Goal: Task Accomplishment & Management: Complete application form

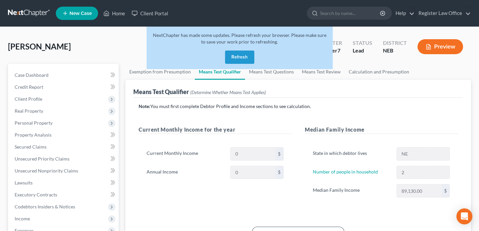
click at [245, 57] on button "Refresh" at bounding box center [239, 56] width 29 height 13
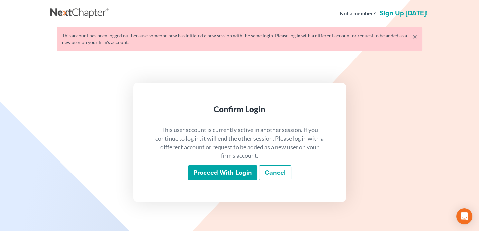
click at [214, 172] on input "Proceed with login" at bounding box center [222, 172] width 69 height 15
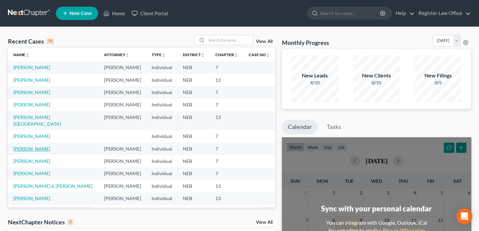
click at [39, 146] on link "Wietfeld, Amanda" at bounding box center [31, 149] width 37 height 6
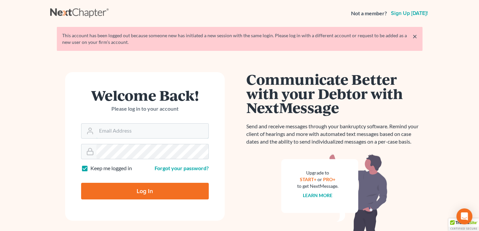
type input "reglaw425@gmail.com"
click at [113, 192] on input "Log In" at bounding box center [145, 191] width 128 height 17
type input "Thinking..."
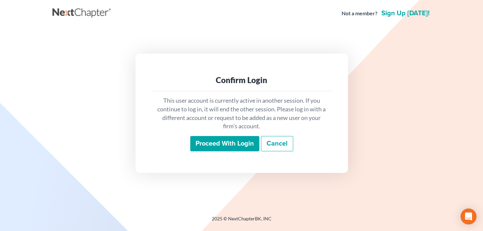
click at [201, 143] on input "Proceed with login" at bounding box center [224, 143] width 69 height 15
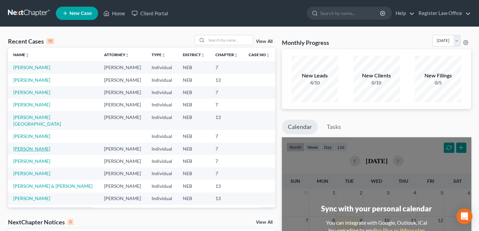
click at [45, 146] on link "[PERSON_NAME]" at bounding box center [31, 149] width 37 height 6
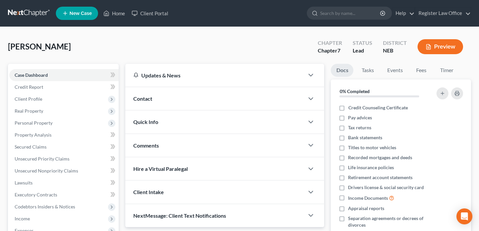
click at [449, 45] on button "Preview" at bounding box center [440, 46] width 46 height 15
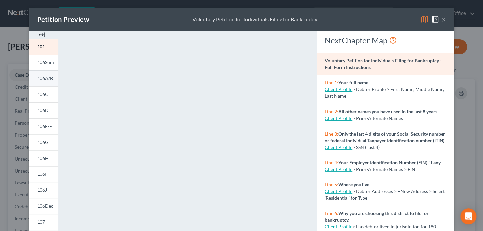
click at [44, 78] on span "106A/B" at bounding box center [45, 78] width 16 height 6
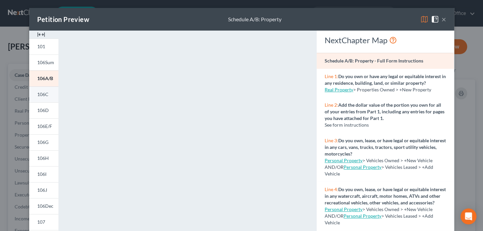
click at [40, 95] on span "106C" at bounding box center [42, 94] width 11 height 6
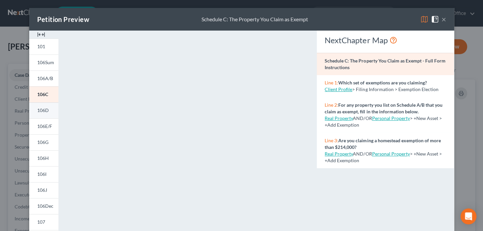
click at [41, 112] on span "106D" at bounding box center [43, 110] width 12 height 6
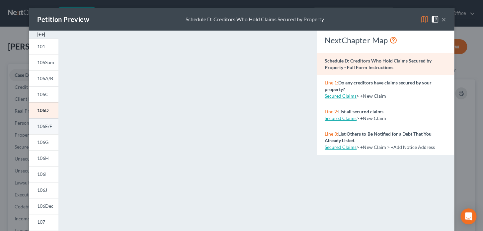
click at [43, 125] on span "106E/F" at bounding box center [44, 126] width 15 height 6
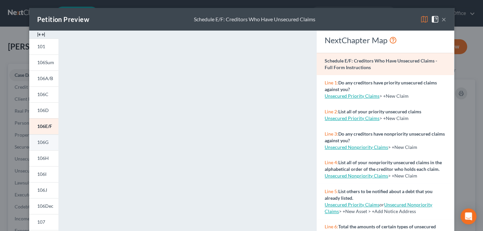
click at [39, 145] on link "106G" at bounding box center [43, 142] width 29 height 16
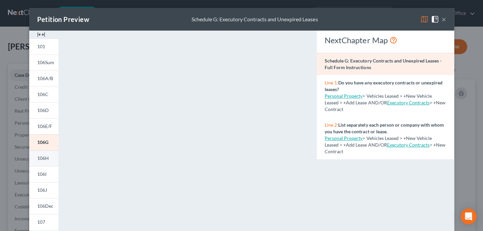
click at [45, 161] on link "106H" at bounding box center [43, 158] width 29 height 16
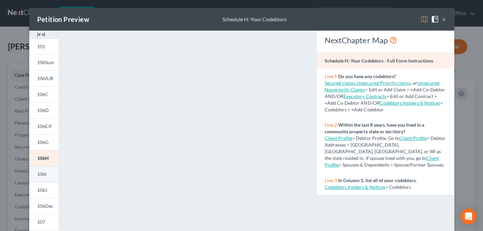
click at [48, 175] on link "106I" at bounding box center [43, 174] width 29 height 16
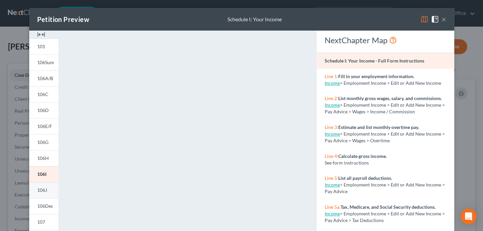
click at [40, 188] on span "106J" at bounding box center [42, 190] width 10 height 6
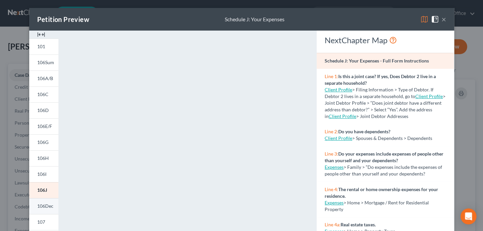
click at [43, 206] on span "106Dec" at bounding box center [45, 206] width 16 height 6
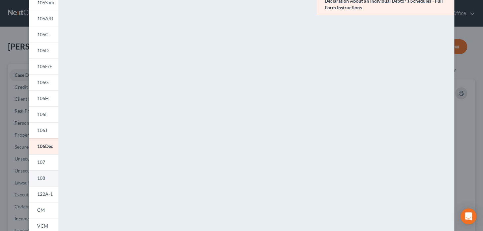
scroll to position [60, 0]
click at [41, 162] on span "107" at bounding box center [41, 162] width 8 height 6
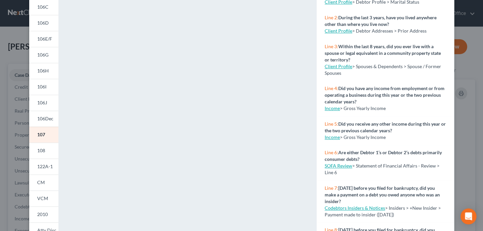
scroll to position [90, 0]
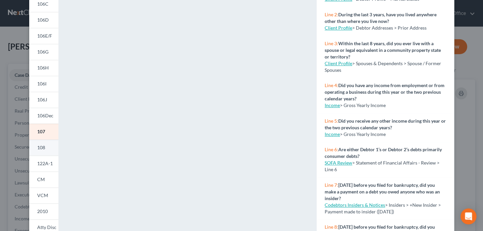
click at [46, 147] on link "108" at bounding box center [43, 148] width 29 height 16
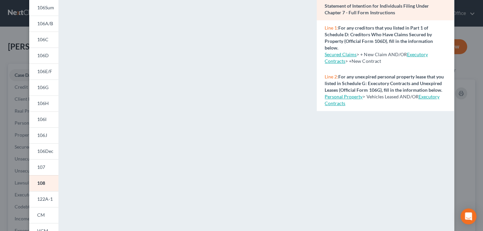
scroll to position [60, 0]
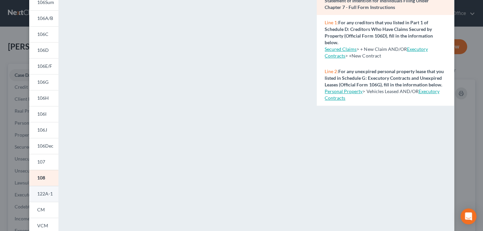
click at [40, 194] on span "122A-1" at bounding box center [45, 194] width 16 height 6
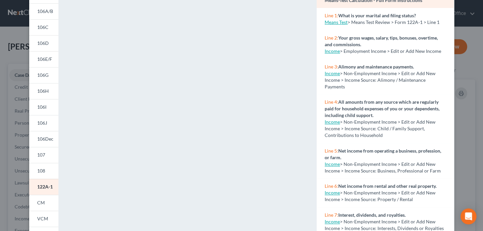
scroll to position [90, 0]
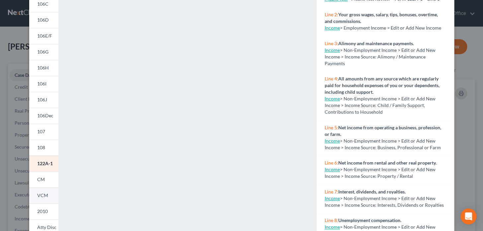
click at [43, 195] on span "VCM" at bounding box center [42, 195] width 11 height 6
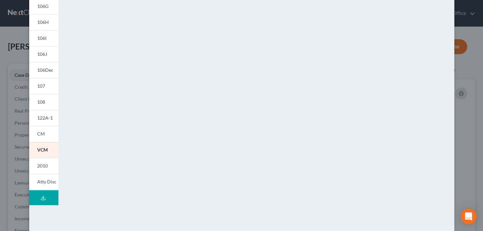
scroll to position [143, 0]
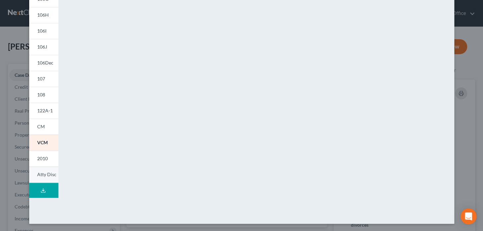
click at [43, 169] on link "Atty Disc" at bounding box center [43, 174] width 29 height 16
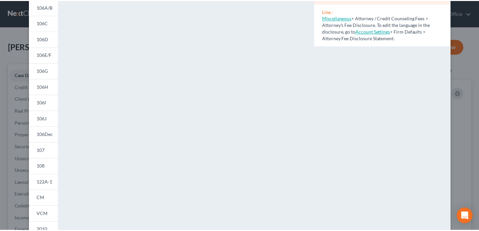
scroll to position [0, 0]
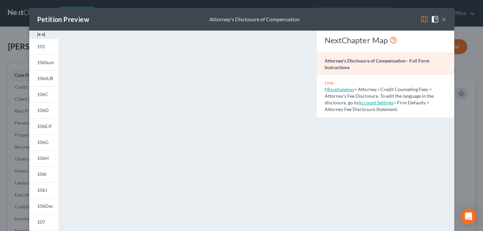
click at [442, 19] on button "×" at bounding box center [444, 19] width 5 height 8
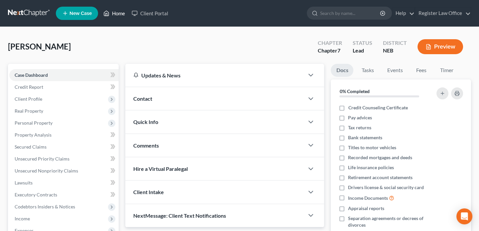
click at [114, 14] on link "Home" at bounding box center [114, 13] width 28 height 12
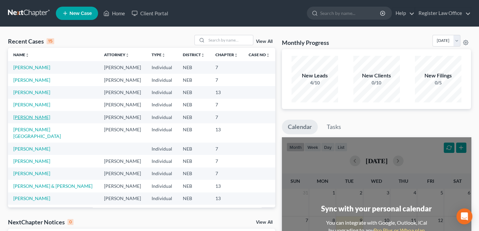
click at [38, 116] on link "Brauner, Rebecca" at bounding box center [31, 117] width 37 height 6
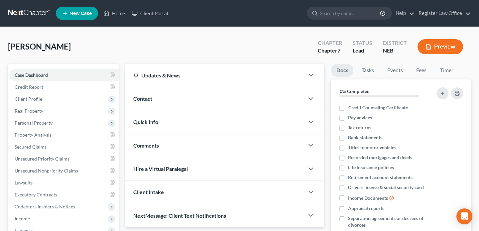
click at [433, 44] on button "Preview" at bounding box center [440, 46] width 46 height 15
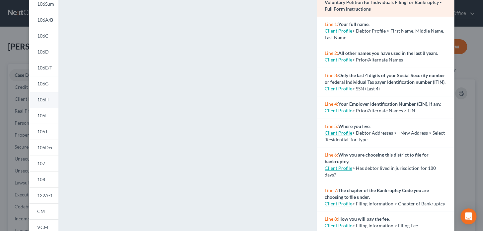
scroll to position [60, 0]
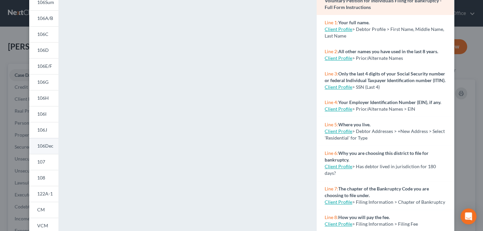
click at [46, 146] on span "106Dec" at bounding box center [45, 146] width 16 height 6
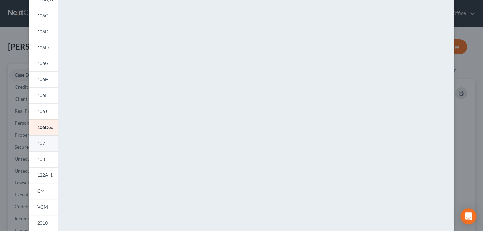
scroll to position [90, 0]
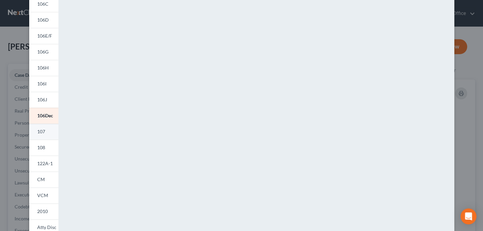
click at [47, 129] on link "107" at bounding box center [43, 132] width 29 height 16
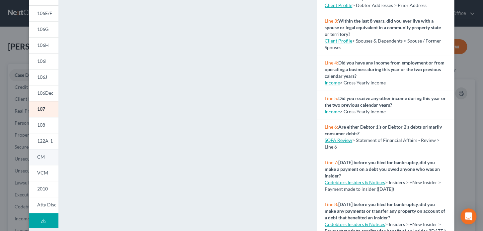
scroll to position [121, 0]
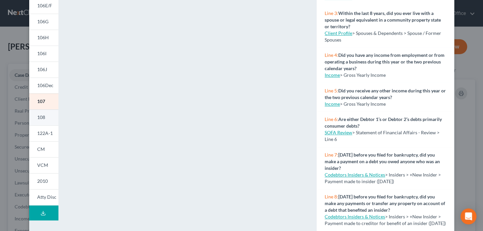
click at [44, 119] on link "108" at bounding box center [43, 117] width 29 height 16
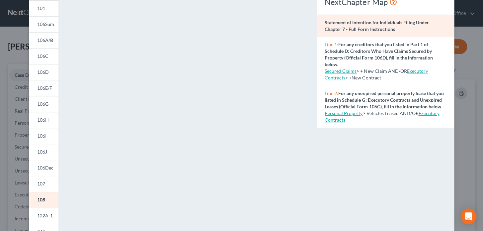
scroll to position [90, 0]
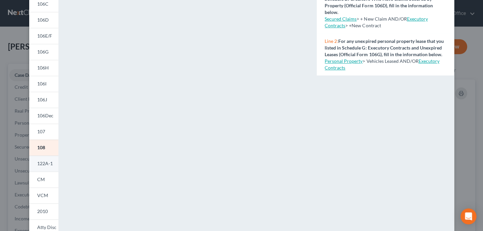
click at [47, 162] on span "122A-1" at bounding box center [45, 163] width 16 height 6
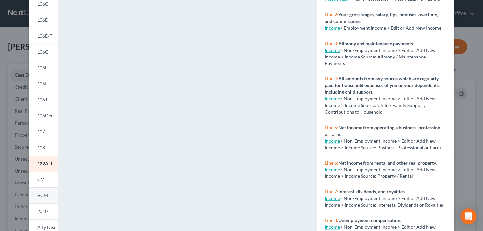
click at [44, 194] on span "VCM" at bounding box center [42, 195] width 11 height 6
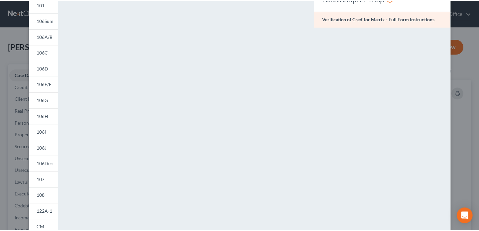
scroll to position [0, 0]
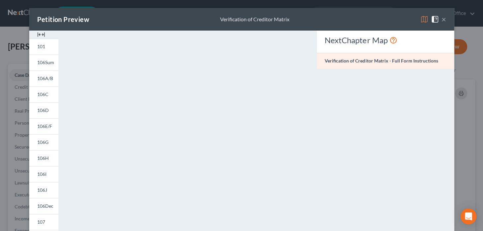
click at [442, 19] on button "×" at bounding box center [444, 19] width 5 height 8
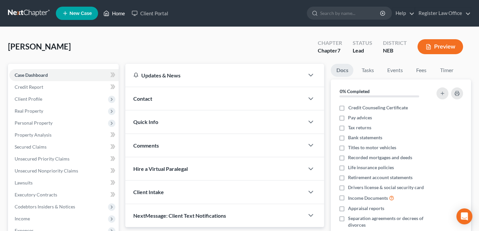
click at [116, 13] on link "Home" at bounding box center [114, 13] width 28 height 12
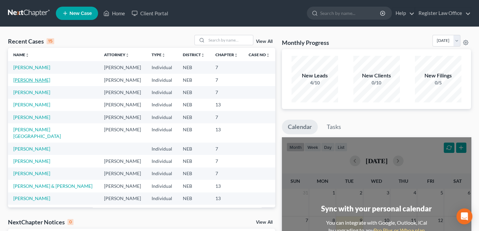
click at [35, 79] on link "Wietfeld, Amanda" at bounding box center [31, 80] width 37 height 6
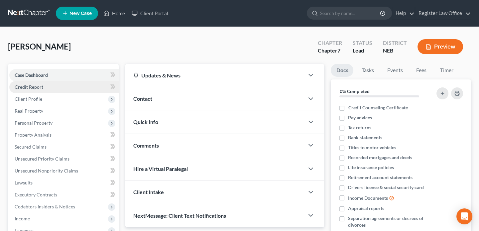
click at [39, 86] on span "Credit Report" at bounding box center [29, 87] width 29 height 6
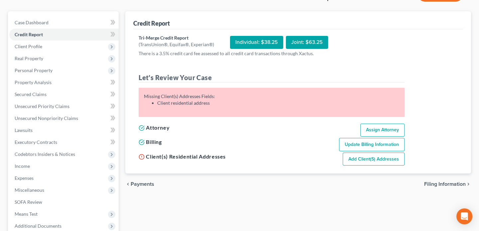
scroll to position [60, 0]
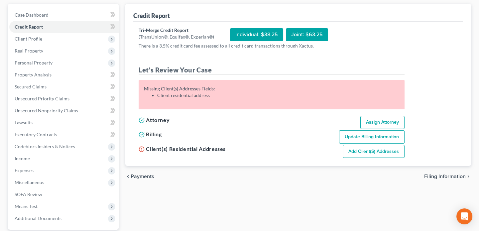
click at [372, 122] on link "Assign Attorney" at bounding box center [382, 122] width 44 height 13
select select "1"
select select "0"
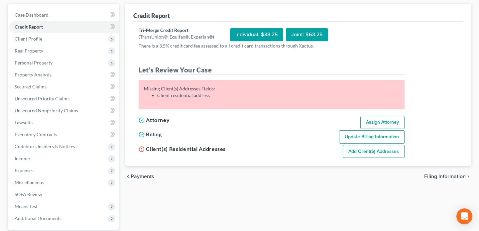
select select "30"
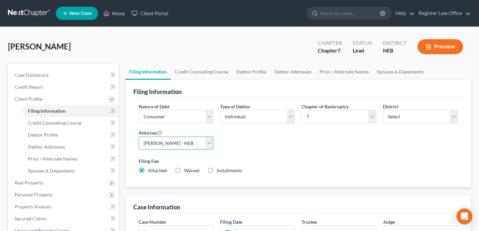
click at [179, 143] on select "Select Richard Register - NEB" at bounding box center [176, 143] width 75 height 13
click at [139, 137] on select "Select Richard Register - NEB" at bounding box center [176, 143] width 75 height 13
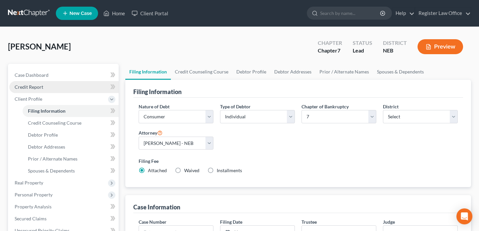
click at [37, 87] on span "Credit Report" at bounding box center [29, 87] width 29 height 6
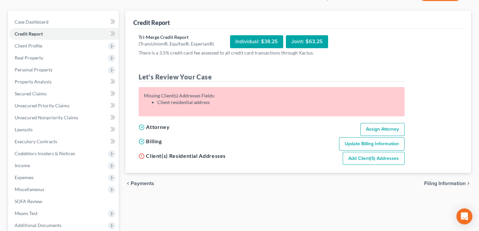
scroll to position [60, 0]
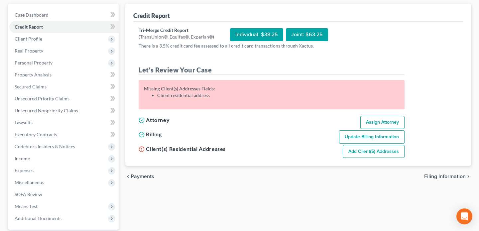
click at [356, 152] on link "Add Client(s) Addresses" at bounding box center [374, 151] width 62 height 13
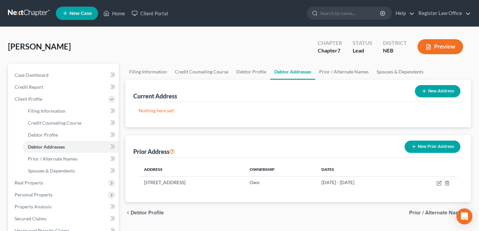
click at [437, 87] on button "New Address" at bounding box center [438, 91] width 46 height 12
select select "0"
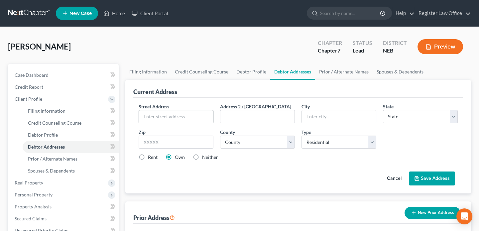
click at [175, 118] on input "text" at bounding box center [176, 116] width 74 height 13
type input "550 S. Johnson Rd"
type input "Apt 330"
type input "Fremont"
select select "30"
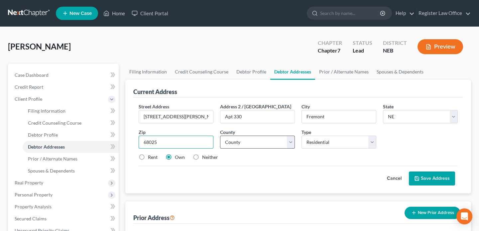
type input "68025"
click at [240, 138] on select "County Adams County Antelope County Arthur County Banner County Blaine County B…" at bounding box center [257, 142] width 75 height 13
select select "26"
click at [242, 142] on select "County Adams County Antelope County Arthur County Banner County Blaine County B…" at bounding box center [257, 142] width 75 height 13
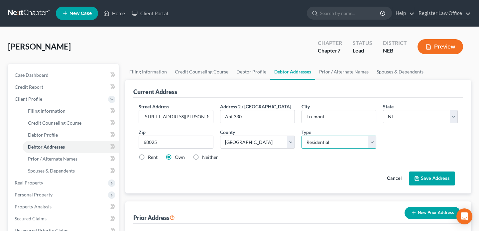
click at [311, 142] on select "Select Residential Mailing Rental Business" at bounding box center [338, 142] width 75 height 13
click at [301, 136] on select "Select Residential Mailing Rental Business" at bounding box center [338, 142] width 75 height 13
click at [148, 156] on label "Rent" at bounding box center [153, 157] width 10 height 7
click at [150, 156] on input "Rent" at bounding box center [152, 156] width 4 height 4
radio input "true"
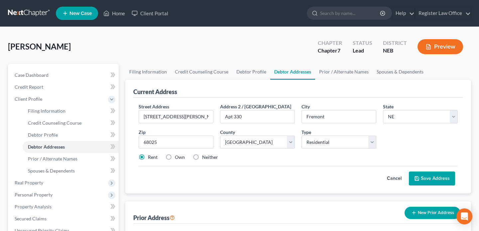
click at [417, 179] on icon at bounding box center [416, 178] width 5 height 5
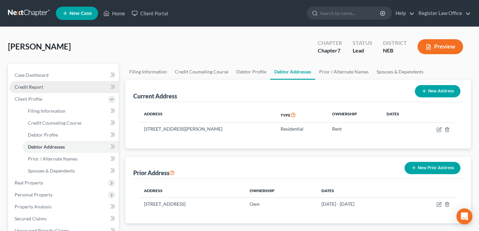
click at [39, 86] on span "Credit Report" at bounding box center [29, 87] width 29 height 6
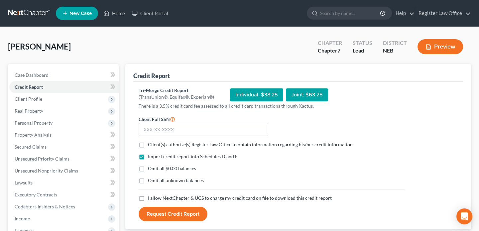
click at [148, 198] on label "I allow NextChapter & UCS to charge my credit card on file to download this cre…" at bounding box center [240, 198] width 184 height 7
click at [150, 198] on input "I allow NextChapter & UCS to charge my credit card on file to download this cre…" at bounding box center [152, 197] width 4 height 4
checkbox input "true"
click at [150, 128] on input "text" at bounding box center [204, 129] width 130 height 13
type input "507-08-9176"
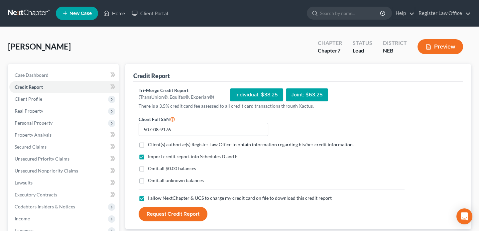
click at [162, 214] on button "Request Credit Report" at bounding box center [173, 214] width 69 height 15
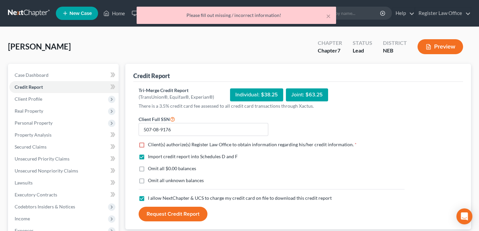
click at [148, 143] on label "Client(s) authorize(s) Register Law Office to obtain information regarding his/…" at bounding box center [252, 144] width 209 height 7
click at [150, 143] on input "Client(s) authorize(s) Register Law Office to obtain information regarding his/…" at bounding box center [152, 143] width 4 height 4
checkbox input "true"
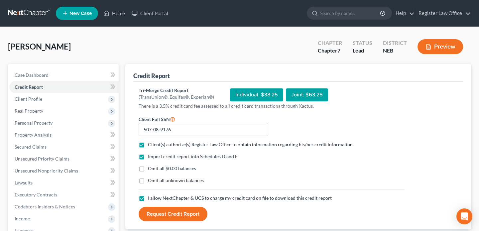
click at [164, 207] on button "Request Credit Report" at bounding box center [173, 214] width 69 height 15
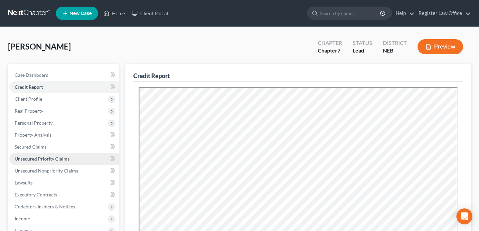
click at [40, 157] on span "Unsecured Priority Claims" at bounding box center [42, 159] width 55 height 6
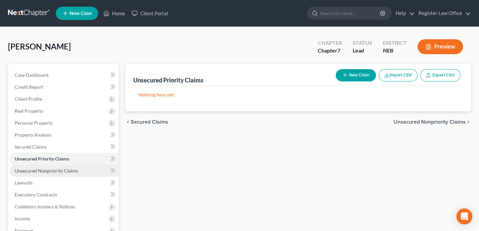
click at [46, 168] on span "Unsecured Nonpriority Claims" at bounding box center [46, 171] width 63 height 6
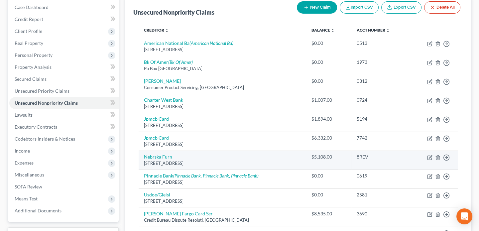
scroll to position [62, 0]
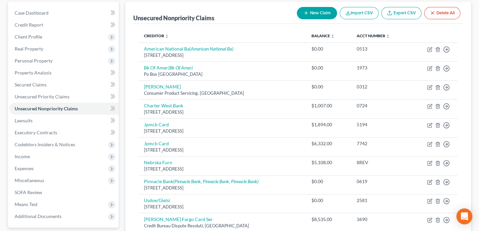
click at [312, 13] on button "New Claim" at bounding box center [317, 13] width 40 height 12
select select "0"
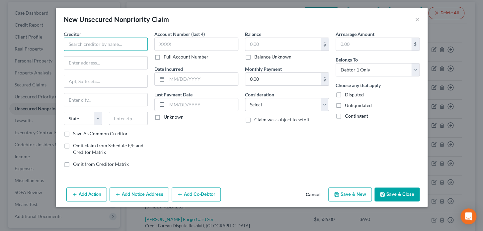
click at [91, 42] on input "text" at bounding box center [106, 44] width 84 height 13
type input "South West Card Services"
type input "P.O. Box 6294"
type input "Carol"
select select "14"
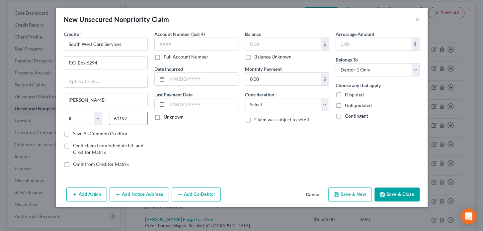
type input "60197"
drag, startPoint x: 199, startPoint y: 140, endPoint x: 179, endPoint y: 73, distance: 69.6
click at [199, 139] on div "Account Number (last 4) Full Account Number Date Incurred Last Payment Date Unk…" at bounding box center [196, 102] width 91 height 142
type input "Carol Stream"
click at [171, 45] on input "text" at bounding box center [196, 44] width 84 height 13
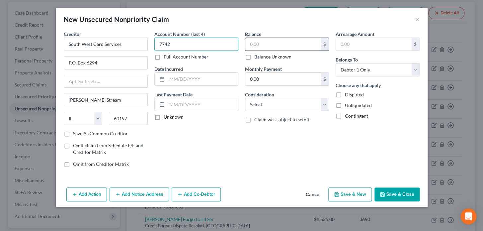
type input "7742"
click at [284, 46] on input "text" at bounding box center [283, 44] width 75 height 13
type input "6,332.00"
drag, startPoint x: 266, startPoint y: 147, endPoint x: 259, endPoint y: 117, distance: 31.0
click at [266, 146] on div "Balance 6,332.00 $ Balance Unknown Balance Undetermined 6,332.00 $ Balance Unkn…" at bounding box center [287, 102] width 91 height 142
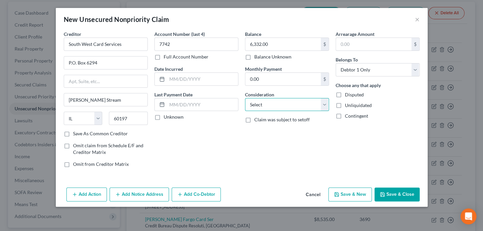
click at [249, 101] on select "Select Cable / Satellite Services Collection Agency Credit Card Debt Debt Couns…" at bounding box center [287, 104] width 84 height 13
select select "2"
click at [245, 98] on select "Select Cable / Satellite Services Collection Agency Credit Card Debt Debt Couns…" at bounding box center [287, 104] width 84 height 13
drag, startPoint x: 386, startPoint y: 190, endPoint x: 384, endPoint y: 185, distance: 5.1
click at [386, 190] on button "Save & Close" at bounding box center [397, 194] width 45 height 14
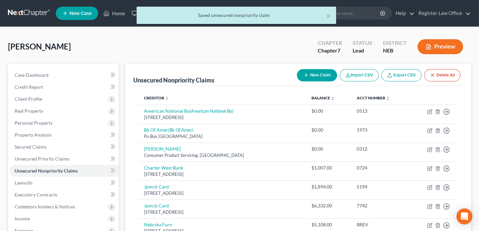
scroll to position [0, 0]
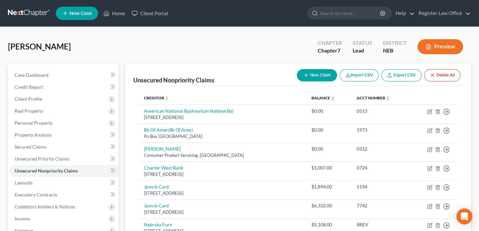
click at [313, 72] on button "New Claim" at bounding box center [317, 75] width 40 height 12
select select "0"
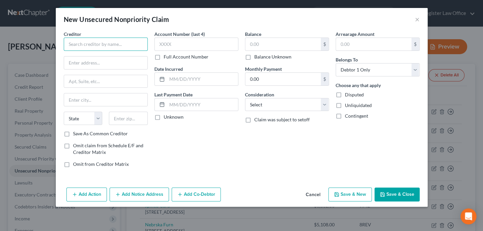
click at [86, 45] on input "text" at bounding box center [106, 44] width 84 height 13
type input "A"
type input "Case Amazon"
type input "Cardmember serices"
type input "P.O. Box 6294"
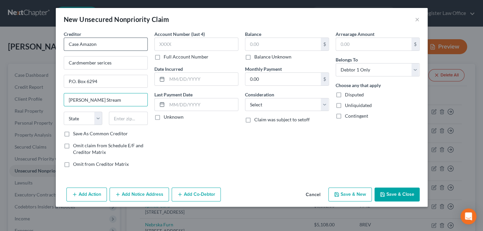
type input "Carol Stream"
select select "14"
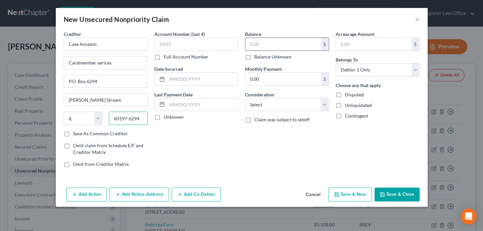
type input "60197-6294"
click at [260, 41] on input "text" at bounding box center [283, 44] width 75 height 13
type input "1,894.00"
click at [385, 193] on icon "button" at bounding box center [382, 194] width 5 height 5
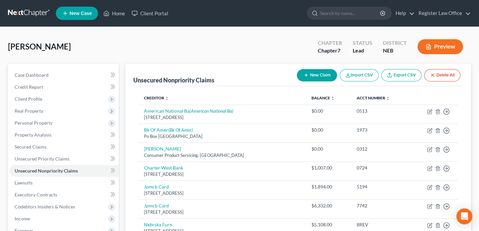
click at [312, 74] on button "New Claim" at bounding box center [317, 75] width 40 height 12
select select "0"
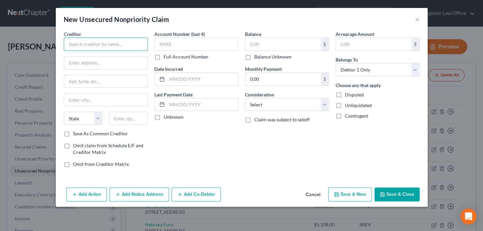
click at [127, 43] on input "text" at bounding box center [106, 44] width 84 height 13
type input "Pioneer Heart Institute"
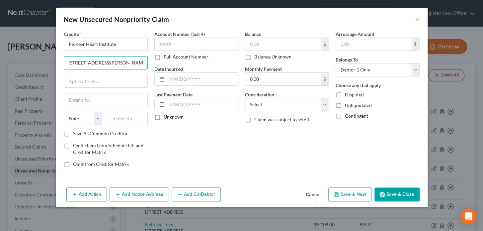
type input "6940 Van Dorn Suite 201"
type input "Lincoln"
select select "30"
type input "68506"
click at [279, 45] on input "text" at bounding box center [283, 44] width 75 height 13
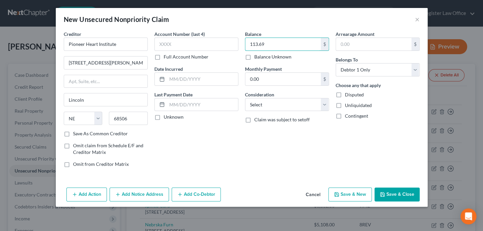
type input "113.69"
click at [255, 155] on div "Balance 113.69 $ Balance Unknown Balance Undetermined 113.69 $ Balance Unknown …" at bounding box center [287, 102] width 91 height 142
click at [265, 106] on select "Select Cable / Satellite Services Collection Agency Credit Card Debt Debt Couns…" at bounding box center [287, 104] width 84 height 13
select select "9"
click at [245, 98] on select "Select Cable / Satellite Services Collection Agency Credit Card Debt Debt Couns…" at bounding box center [287, 104] width 84 height 13
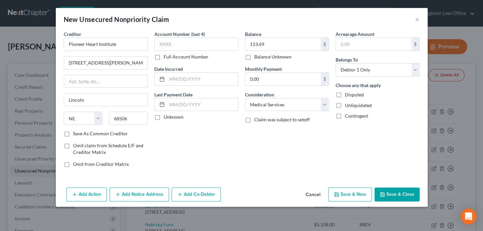
click at [387, 193] on button "Save & Close" at bounding box center [397, 194] width 45 height 14
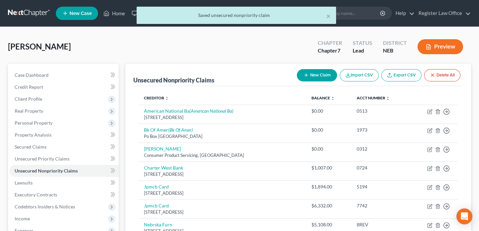
click at [313, 76] on button "New Claim" at bounding box center [317, 75] width 40 height 12
select select "0"
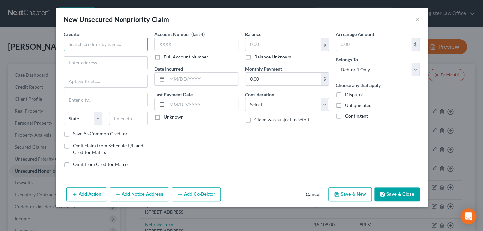
click at [103, 45] on input "text" at bounding box center [106, 44] width 84 height 13
type input "Skin Envy Dermatology"
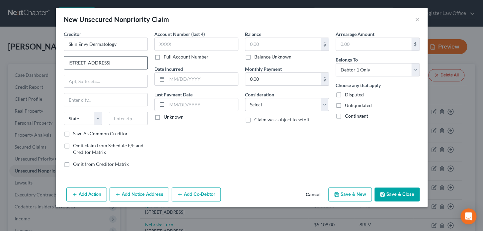
click at [96, 63] on input "3140 East ElkLane Sute 600" at bounding box center [105, 62] width 83 height 13
drag, startPoint x: 110, startPoint y: 63, endPoint x: 118, endPoint y: 62, distance: 8.1
click at [118, 62] on input "3140 East Elk Lane Sute 600" at bounding box center [105, 62] width 83 height 13
click at [116, 62] on input "3140 East Elk Lane Sute 600" at bounding box center [105, 62] width 83 height 13
type input "3140 East Elk Lane STE 600"
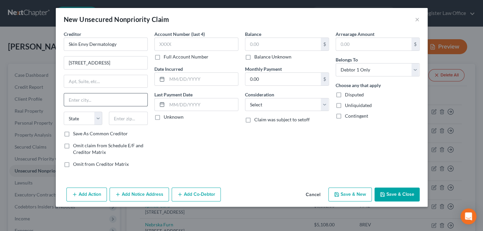
click at [80, 98] on input "text" at bounding box center [105, 99] width 83 height 13
type input "Fremont"
select select "30"
type input "68025"
click at [252, 45] on input "text" at bounding box center [283, 44] width 75 height 13
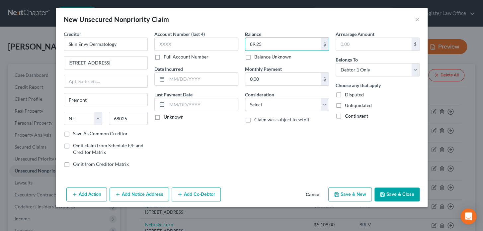
type input "89.25"
click at [395, 194] on button "Save & Close" at bounding box center [397, 194] width 45 height 14
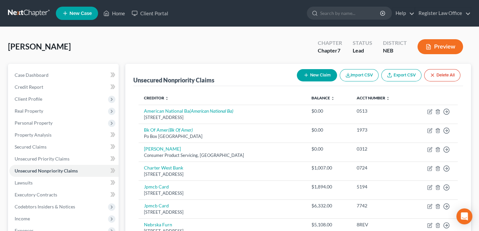
click at [431, 47] on button "Preview" at bounding box center [440, 46] width 46 height 15
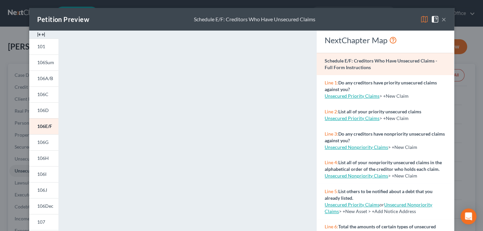
click at [442, 18] on button "×" at bounding box center [444, 19] width 5 height 8
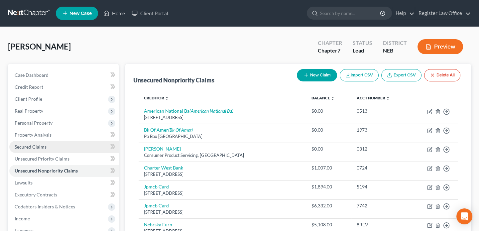
click at [49, 148] on link "Secured Claims" at bounding box center [63, 147] width 109 height 12
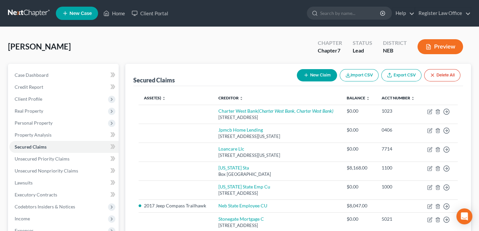
click at [437, 43] on button "Preview" at bounding box center [440, 46] width 46 height 15
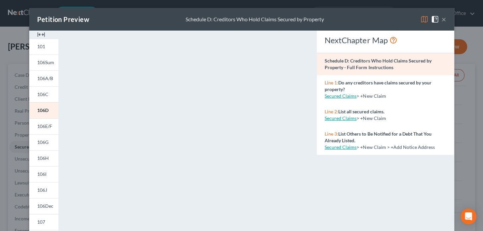
click at [442, 20] on button "×" at bounding box center [444, 19] width 5 height 8
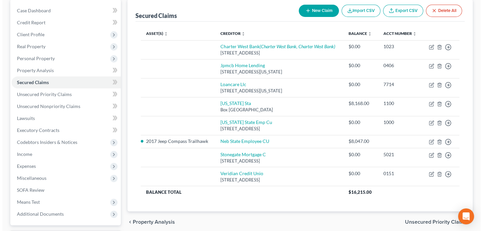
scroll to position [90, 0]
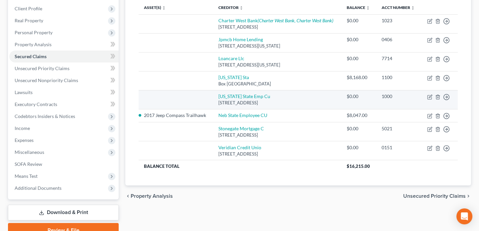
click at [349, 98] on div "$0.00" at bounding box center [358, 96] width 24 height 7
click at [256, 96] on link "Nebraska State Emp Cu" at bounding box center [244, 96] width 52 height 6
select select "30"
select select "0"
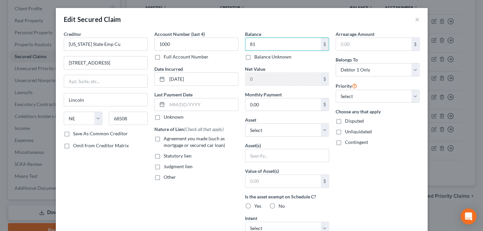
type input "8"
click at [415, 20] on button "×" at bounding box center [417, 19] width 5 height 8
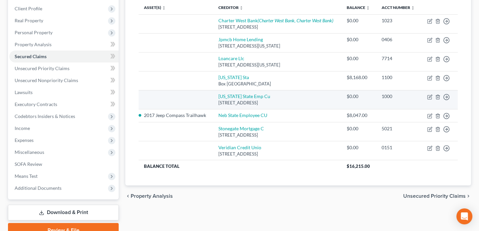
click at [262, 100] on div "330 S 16th St, Lincoln, NE 68508" at bounding box center [277, 103] width 118 height 6
click at [243, 101] on div "330 S 16th St, Lincoln, NE 68508" at bounding box center [277, 103] width 118 height 6
click at [246, 93] on link "Nebraska State Emp Cu" at bounding box center [244, 96] width 52 height 6
select select "30"
select select "0"
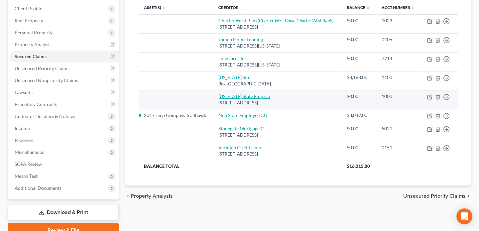
select select "0"
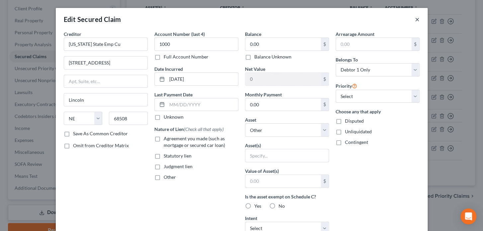
click at [415, 15] on button "×" at bounding box center [417, 19] width 5 height 8
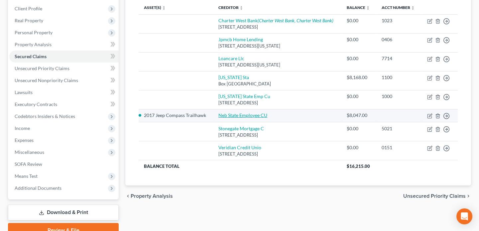
click at [248, 115] on link "Neb State Employee CU" at bounding box center [242, 115] width 49 height 6
select select "2"
select select "0"
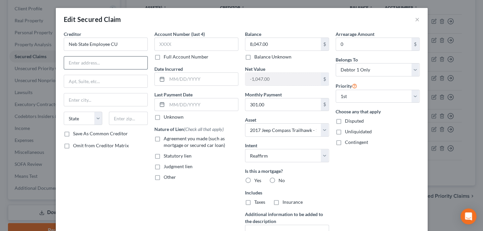
click at [87, 61] on input "text" at bounding box center [105, 62] width 83 height 13
type input "P.O. Box 95084"
type input "Lincoln"
select select "30"
type input "68509"
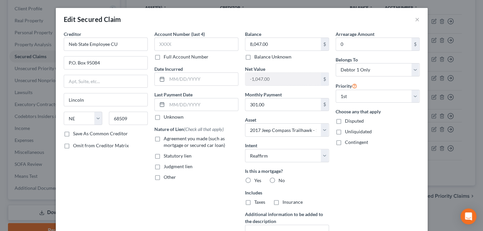
click at [116, 176] on div "Creditor * Neb State Employee CU P.O. Box 95084 Lincoln State AL AK AR AZ CA CO…" at bounding box center [105, 143] width 91 height 224
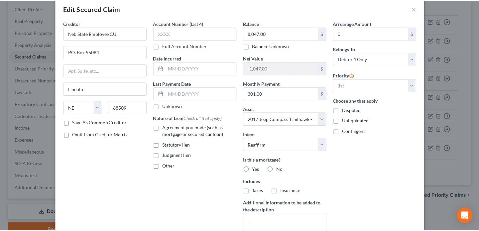
scroll to position [0, 0]
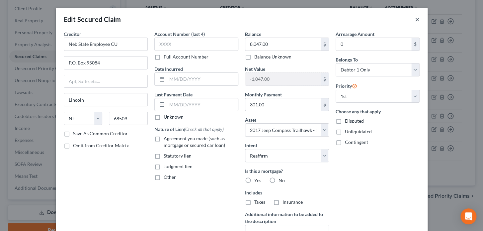
click at [415, 19] on button "×" at bounding box center [417, 19] width 5 height 8
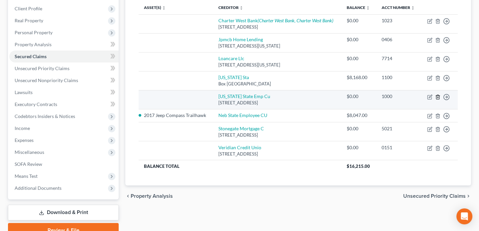
click at [435, 94] on icon "button" at bounding box center [437, 96] width 5 height 5
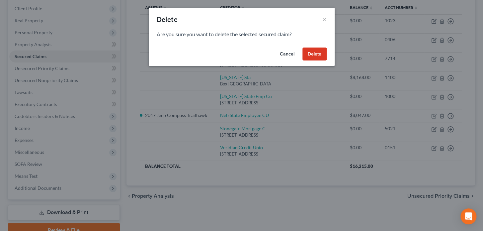
click at [310, 55] on button "Delete" at bounding box center [315, 54] width 24 height 13
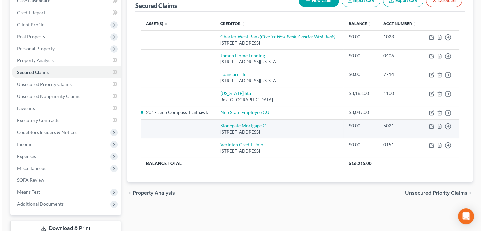
scroll to position [60, 0]
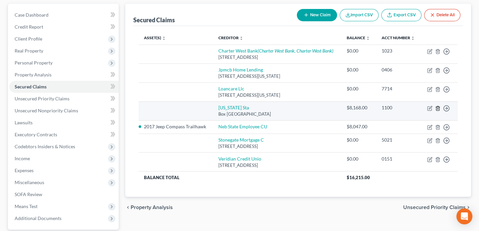
click at [437, 106] on icon "button" at bounding box center [437, 108] width 3 height 4
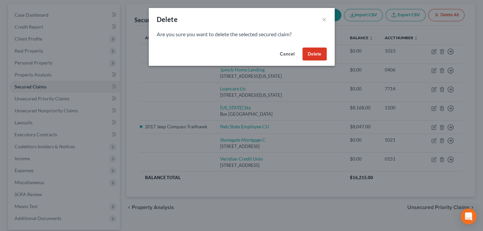
drag, startPoint x: 313, startPoint y: 55, endPoint x: 304, endPoint y: 67, distance: 14.3
click at [311, 55] on button "Delete" at bounding box center [315, 54] width 24 height 13
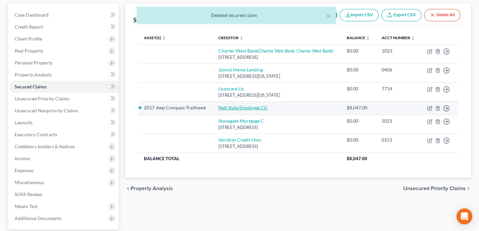
click at [242, 107] on link "Neb State Employee CU" at bounding box center [242, 108] width 49 height 6
select select "2"
select select "0"
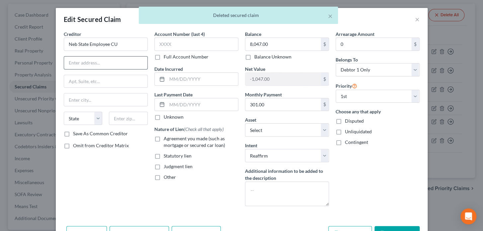
click at [68, 63] on input "text" at bounding box center [105, 62] width 83 height 13
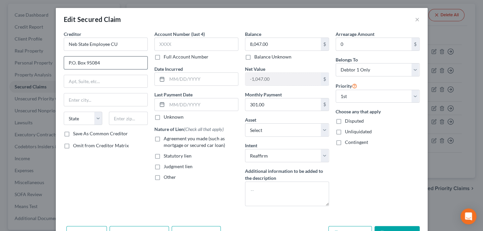
type input "P.O. Box 95084"
type input "Lincoln"
click at [82, 118] on select "State AL AK AR AZ CA CO CT DE DC FL GA GU HI ID IL IN IA KS KY LA ME MD MA MI M…" at bounding box center [83, 118] width 39 height 13
select select "30"
click at [64, 112] on select "State AL AK AR AZ CA CO CT DE DC FL GA GU HI ID IL IN IA KS KY LA ME MD MA MI M…" at bounding box center [83, 118] width 39 height 13
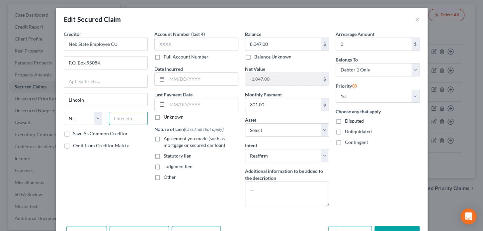
click at [121, 117] on input "text" at bounding box center [128, 118] width 39 height 13
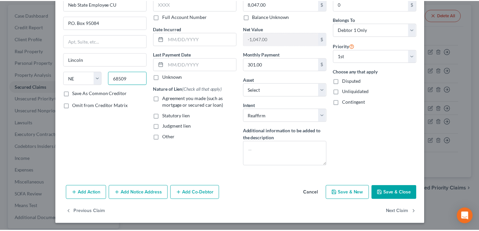
scroll to position [41, 0]
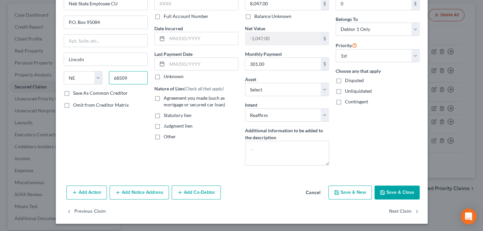
type input "68509"
click at [397, 187] on button "Save & Close" at bounding box center [397, 192] width 45 height 14
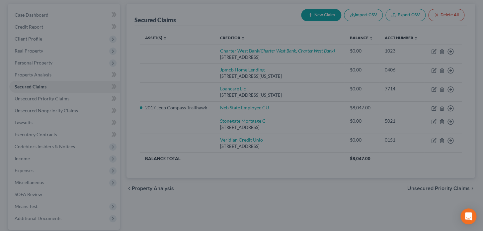
select select "2"
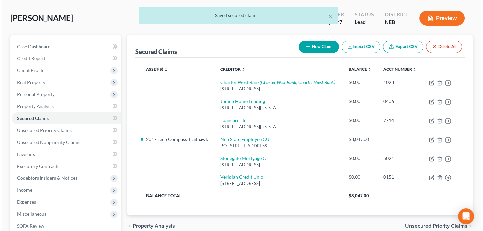
scroll to position [0, 0]
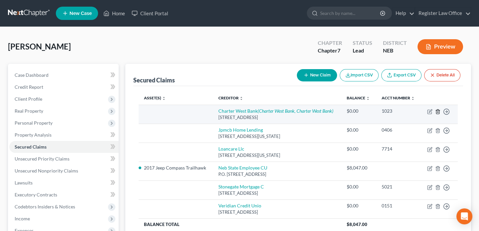
click at [437, 110] on polyline "button" at bounding box center [438, 110] width 4 height 0
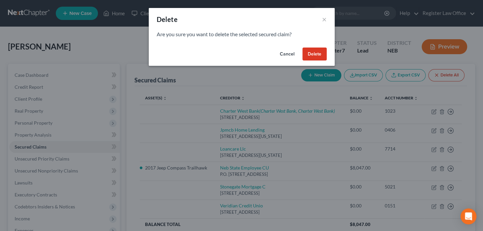
click at [313, 56] on button "Delete" at bounding box center [315, 54] width 24 height 13
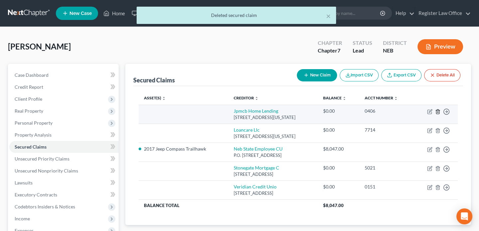
click at [436, 110] on icon "button" at bounding box center [437, 111] width 5 height 5
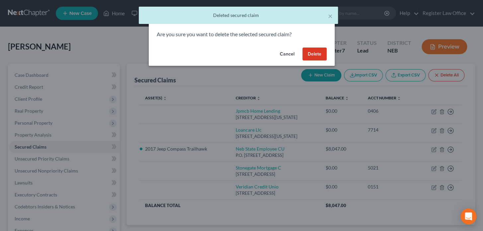
click at [315, 52] on button "Delete" at bounding box center [315, 54] width 24 height 13
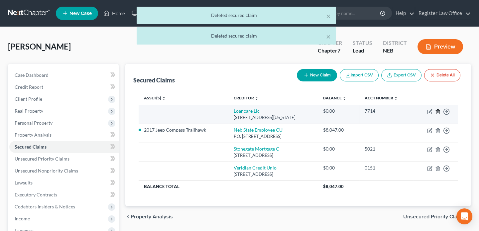
click at [435, 110] on icon "button" at bounding box center [437, 111] width 5 height 5
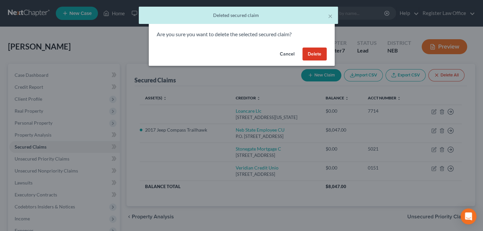
click at [311, 55] on button "Delete" at bounding box center [315, 54] width 24 height 13
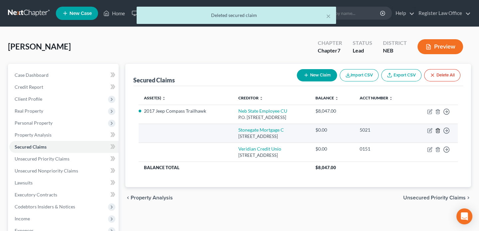
click at [437, 130] on line "button" at bounding box center [437, 130] width 0 height 1
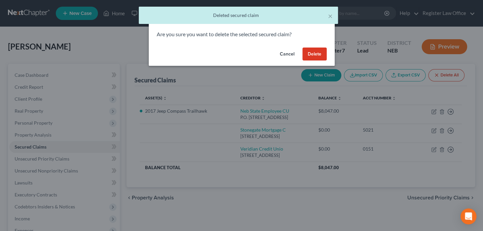
click at [312, 54] on button "Delete" at bounding box center [315, 54] width 24 height 13
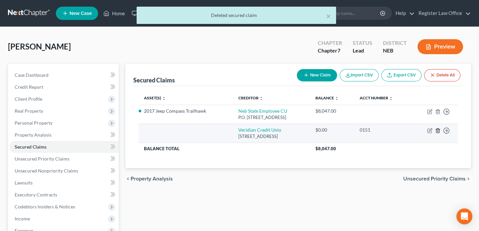
click at [437, 129] on icon "button" at bounding box center [437, 130] width 5 height 5
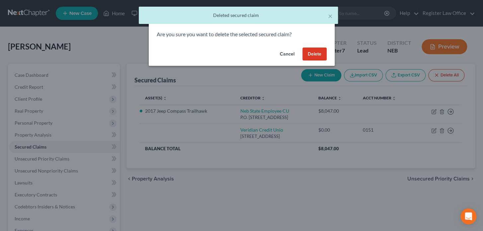
click at [311, 56] on button "Delete" at bounding box center [315, 54] width 24 height 13
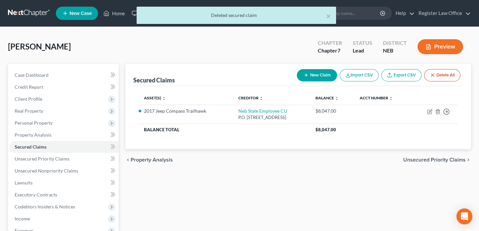
click at [433, 45] on button "Preview" at bounding box center [440, 46] width 46 height 15
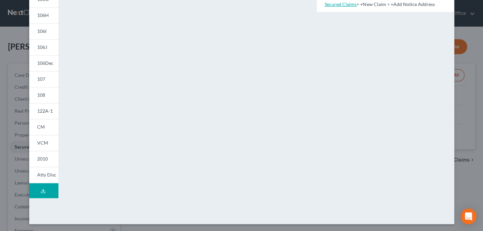
scroll to position [143, 0]
click at [49, 77] on link "107" at bounding box center [43, 79] width 29 height 16
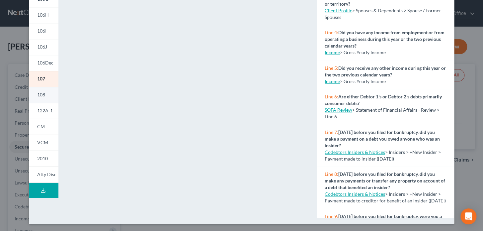
click at [38, 94] on span "108" at bounding box center [41, 95] width 8 height 6
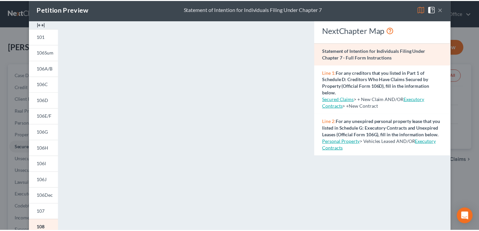
scroll to position [0, 0]
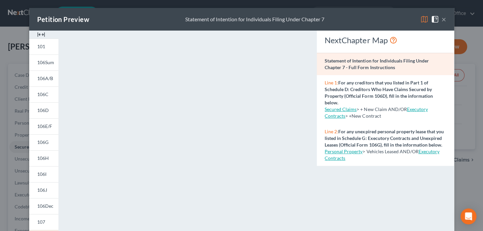
click at [442, 19] on button "×" at bounding box center [444, 19] width 5 height 8
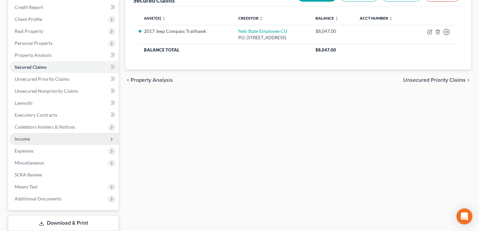
scroll to position [90, 0]
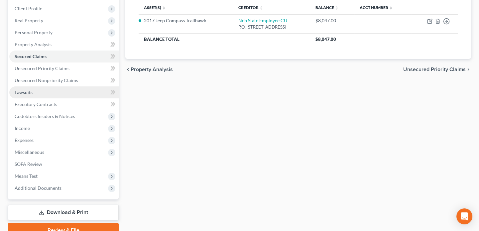
click at [36, 89] on link "Lawsuits" at bounding box center [63, 92] width 109 height 12
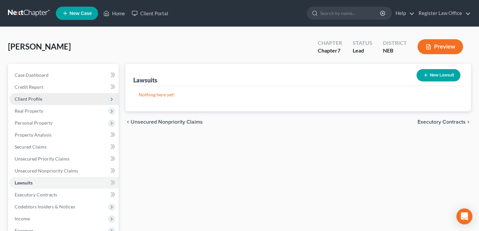
click at [43, 101] on span "Client Profile" at bounding box center [63, 99] width 109 height 12
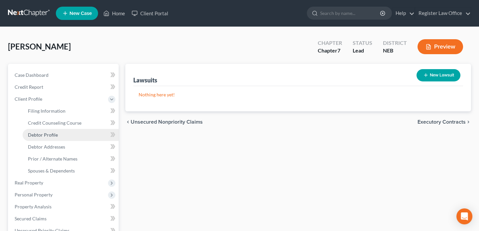
click at [55, 134] on span "Debtor Profile" at bounding box center [43, 135] width 30 height 6
select select "0"
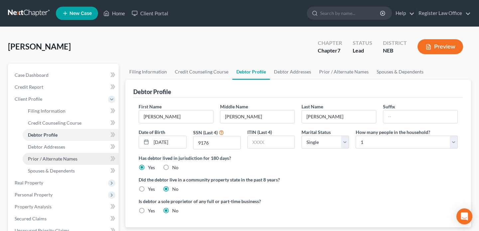
click at [62, 160] on span "Prior / Alternate Names" at bounding box center [52, 159] width 49 height 6
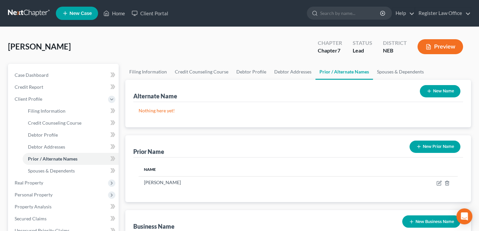
click at [440, 47] on button "Preview" at bounding box center [440, 46] width 46 height 15
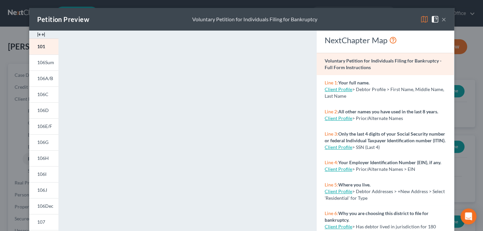
click at [442, 19] on button "×" at bounding box center [444, 19] width 5 height 8
